Goal: Task Accomplishment & Management: Complete application form

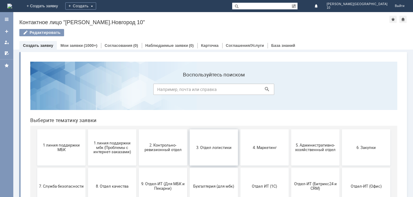
click at [207, 145] on button "3. Отдел логистики" at bounding box center [214, 147] width 48 height 36
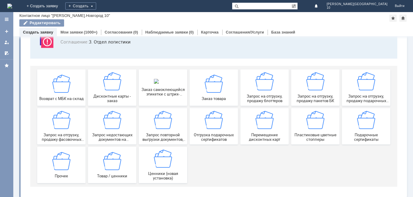
scroll to position [50, 0]
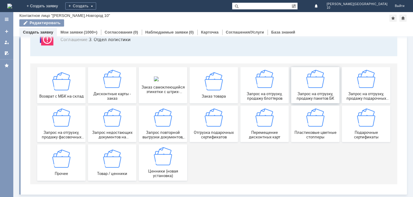
click at [325, 97] on span "Запрос на отгрузку, продажу пакетов БК" at bounding box center [315, 96] width 45 height 9
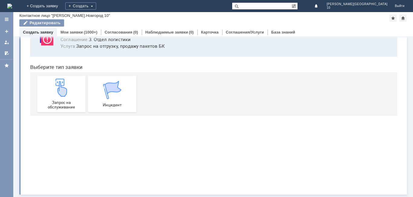
scroll to position [0, 0]
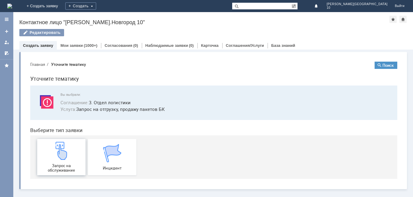
click at [58, 163] on div "Запрос на обслуживание" at bounding box center [61, 157] width 45 height 31
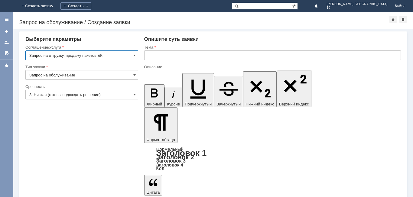
click at [136, 94] on input "3. Низкая (готовы подождать решение)" at bounding box center [81, 95] width 113 height 10
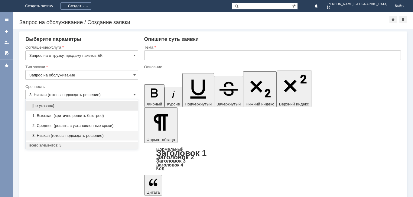
drag, startPoint x: 57, startPoint y: 116, endPoint x: 105, endPoint y: 77, distance: 61.4
click at [66, 112] on div "1. Высокая (критично решить быстрее)" at bounding box center [82, 116] width 112 height 10
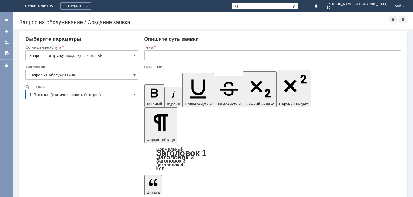
type input "1. Высокая (критично решить быстрее)"
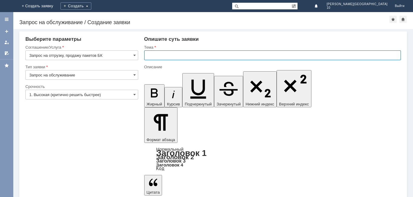
click at [152, 57] on input "text" at bounding box center [272, 56] width 257 height 10
type input "з"
type input "Заказ пакетов майка средняя."
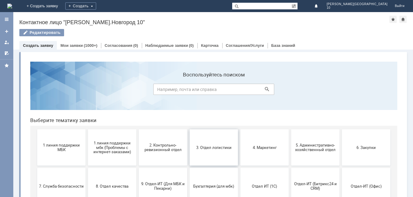
click at [222, 155] on button "3. Отдел логистики" at bounding box center [214, 147] width 48 height 36
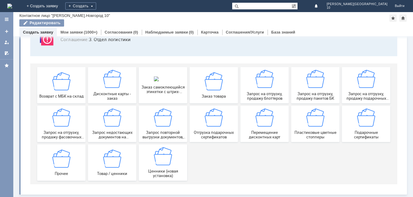
scroll to position [50, 0]
click at [263, 83] on img at bounding box center [265, 79] width 18 height 18
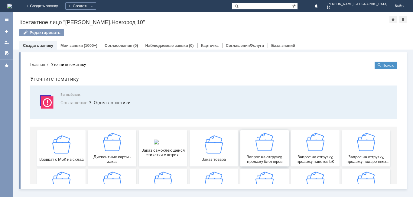
scroll to position [0, 0]
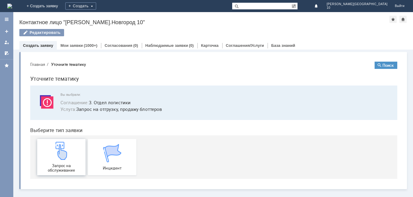
click at [68, 159] on img at bounding box center [61, 151] width 18 height 18
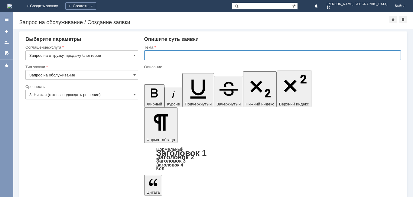
click at [154, 55] on input "text" at bounding box center [272, 56] width 257 height 10
type input "Заказ блоттеров."
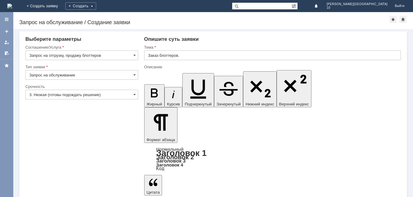
click at [186, 56] on input "Заказ блоттеров." at bounding box center [272, 56] width 257 height 10
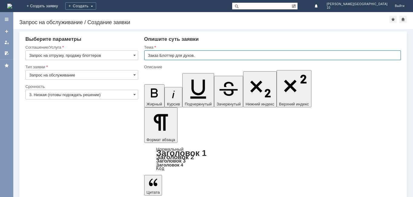
type input "Заказ Блоттер для духов."
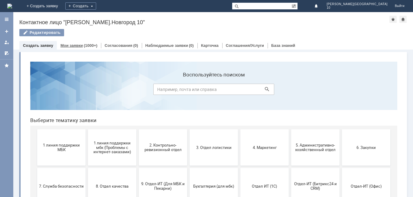
click at [80, 44] on link "Мои заявки" at bounding box center [71, 45] width 22 height 5
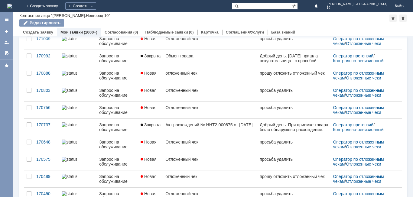
scroll to position [233, 0]
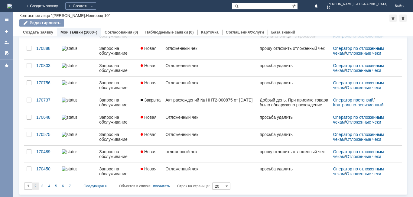
click at [37, 185] on div "2" at bounding box center [35, 186] width 7 height 7
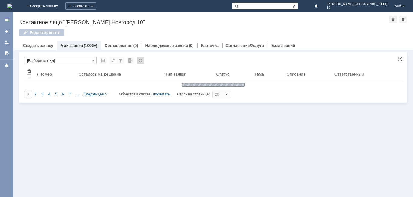
type input "2"
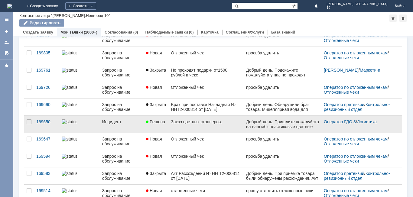
click at [208, 124] on div "Заказ цветных стопперов." at bounding box center [206, 121] width 70 height 5
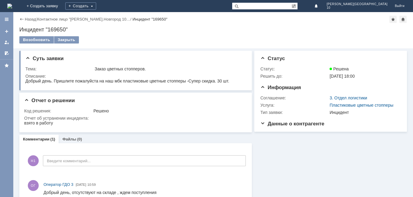
drag, startPoint x: 71, startPoint y: 39, endPoint x: 76, endPoint y: 34, distance: 7.1
click at [71, 39] on div "Закрыть" at bounding box center [66, 39] width 25 height 7
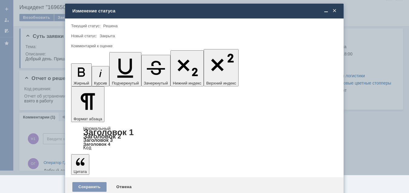
click at [99, 180] on span "5 - Отлично" at bounding box center [204, 179] width 258 height 5
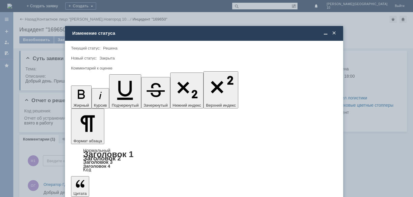
type input "5 - Отлично"
